Goal: Information Seeking & Learning: Learn about a topic

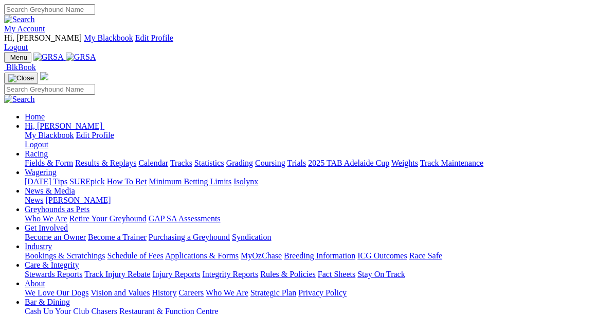
click at [75, 186] on link "News & Media" at bounding box center [50, 190] width 50 height 9
click at [111, 195] on link "[PERSON_NAME]" at bounding box center [77, 199] width 65 height 9
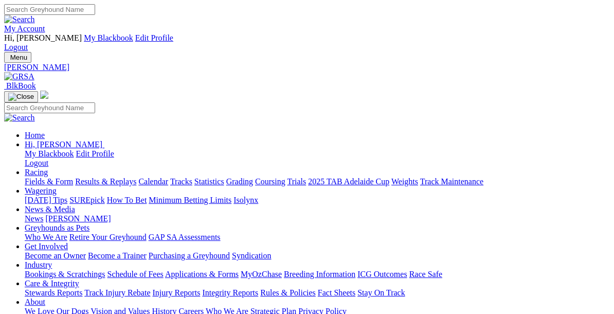
click at [43, 214] on link "News" at bounding box center [34, 218] width 19 height 9
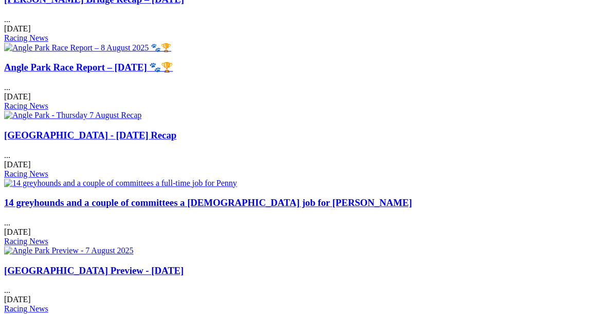
scroll to position [563, 0]
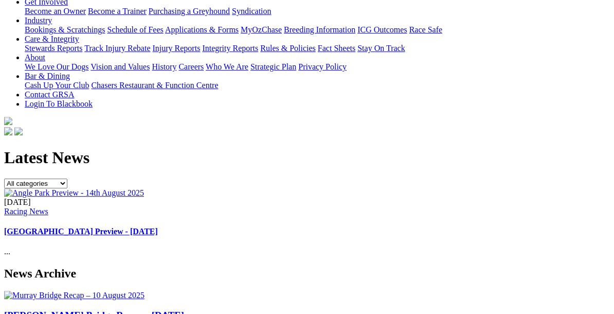
scroll to position [245, 0]
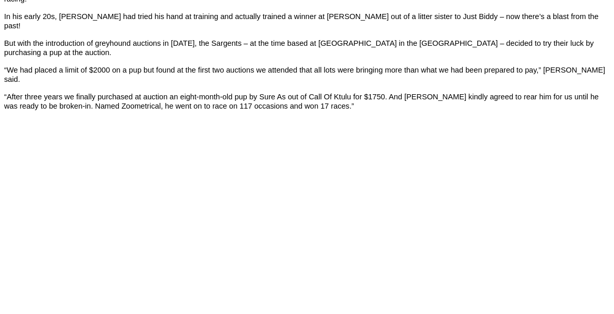
scroll to position [496, 0]
